Goal: Navigation & Orientation: Locate item on page

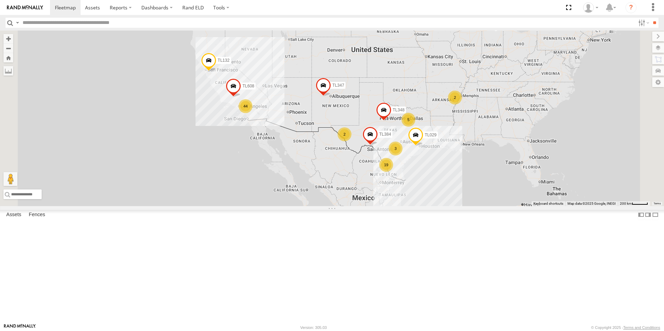
click at [252, 113] on div "44" at bounding box center [245, 106] width 14 height 14
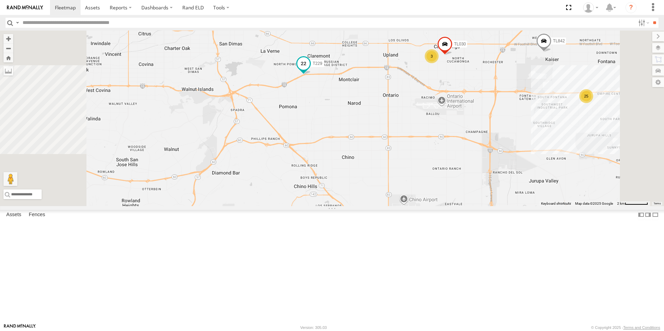
click at [310, 70] on span at bounding box center [303, 64] width 12 height 12
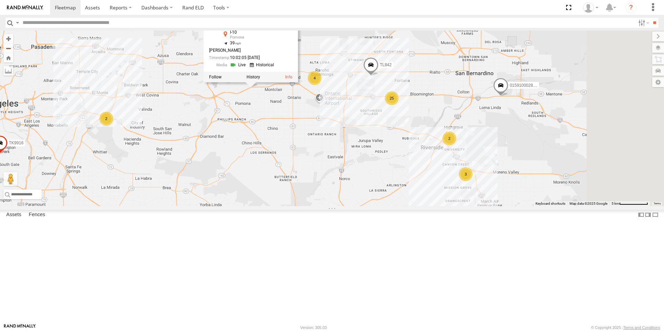
drag, startPoint x: 557, startPoint y: 122, endPoint x: 497, endPoint y: 119, distance: 60.1
click at [497, 119] on div "TL384 TL348 TL029 TL132 TL347 TL608 TL3010 3C8427104DF8 015910002848003 TK9916 …" at bounding box center [332, 119] width 664 height 176
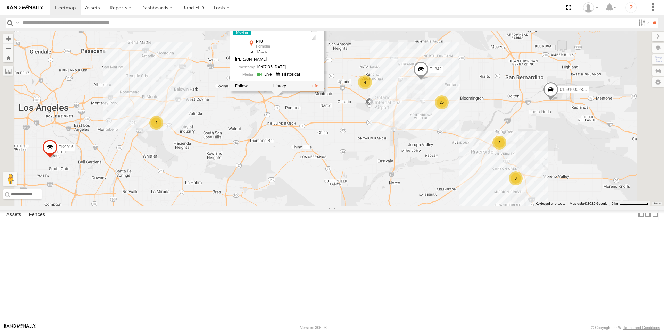
drag, startPoint x: 445, startPoint y: 90, endPoint x: 496, endPoint y: 94, distance: 51.5
click at [496, 94] on div "TL384 TL348 TL029 TL132 TL347 TL608 TL3010 3C8427104DF8 015910002848003 TK9916 …" at bounding box center [332, 119] width 664 height 176
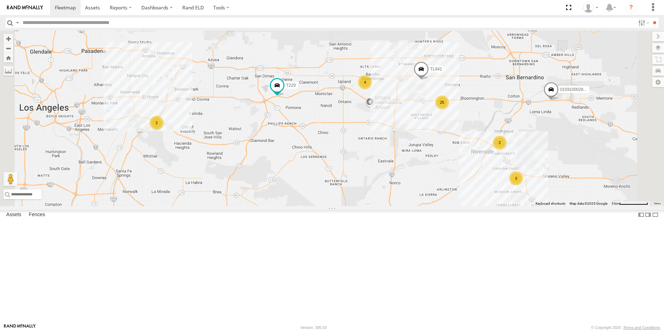
click at [0, 0] on div "TK221" at bounding box center [0, 0] width 0 height 0
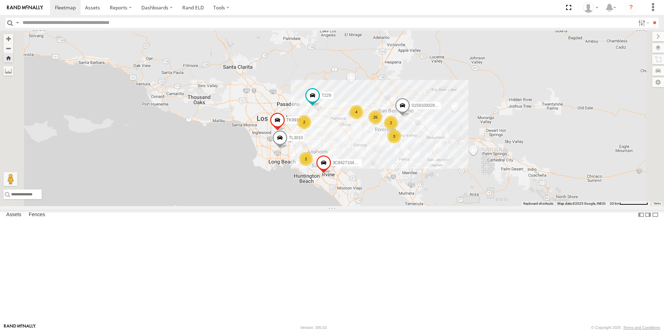
drag, startPoint x: 400, startPoint y: 96, endPoint x: 459, endPoint y: 130, distance: 68.4
click at [459, 130] on div "015910002848003 TL3010 3C8427104DF8 TK9916 T229 26 3 4 2 2 2" at bounding box center [332, 119] width 664 height 176
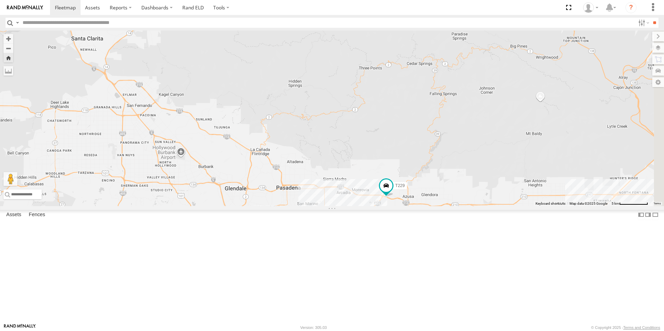
drag, startPoint x: 434, startPoint y: 148, endPoint x: 374, endPoint y: 72, distance: 96.7
click at [374, 72] on div "015910002848003 TL3010 3C8427104DF8 TK9916 T229 TL608" at bounding box center [332, 119] width 664 height 176
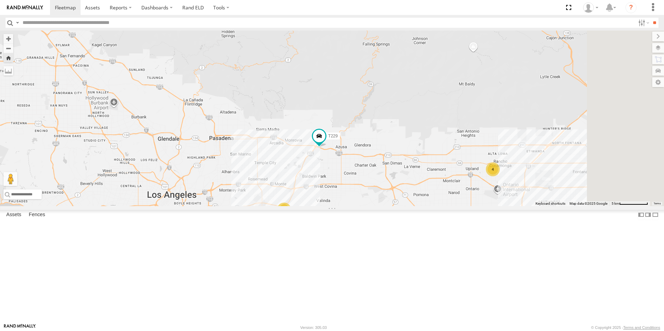
drag, startPoint x: 501, startPoint y: 138, endPoint x: 432, endPoint y: 89, distance: 85.1
click at [432, 89] on div "015910002848003 TL3010 3C8427104DF8 TK9916 T229 TL608 4 2" at bounding box center [332, 119] width 664 height 176
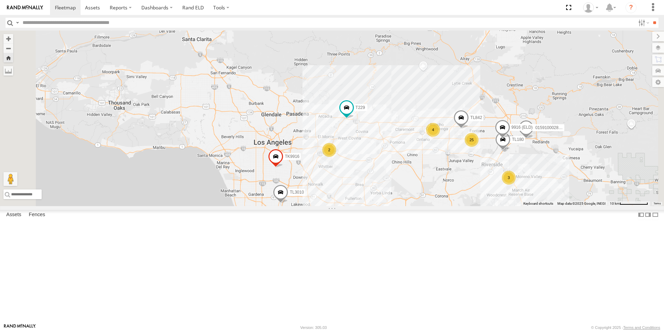
drag, startPoint x: 424, startPoint y: 87, endPoint x: 435, endPoint y: 119, distance: 34.1
click at [435, 119] on div "015910002848003 TL3010 3C8427104DF8 TK9916 T229 TL608 TL842 25 3 4 TL180 2 2 99…" at bounding box center [332, 119] width 664 height 176
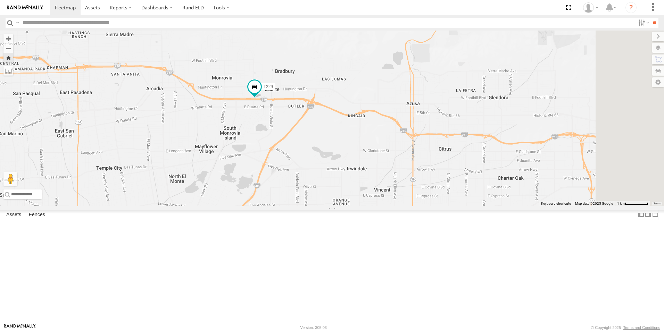
drag, startPoint x: 458, startPoint y: 85, endPoint x: 392, endPoint y: 121, distance: 75.2
click at [392, 121] on div "TL3010 3C8427104DF8 TL180 015910002848003 TK9916 T229 TL842 9916 (ELD)" at bounding box center [332, 119] width 664 height 176
